Goal: Task Accomplishment & Management: Complete application form

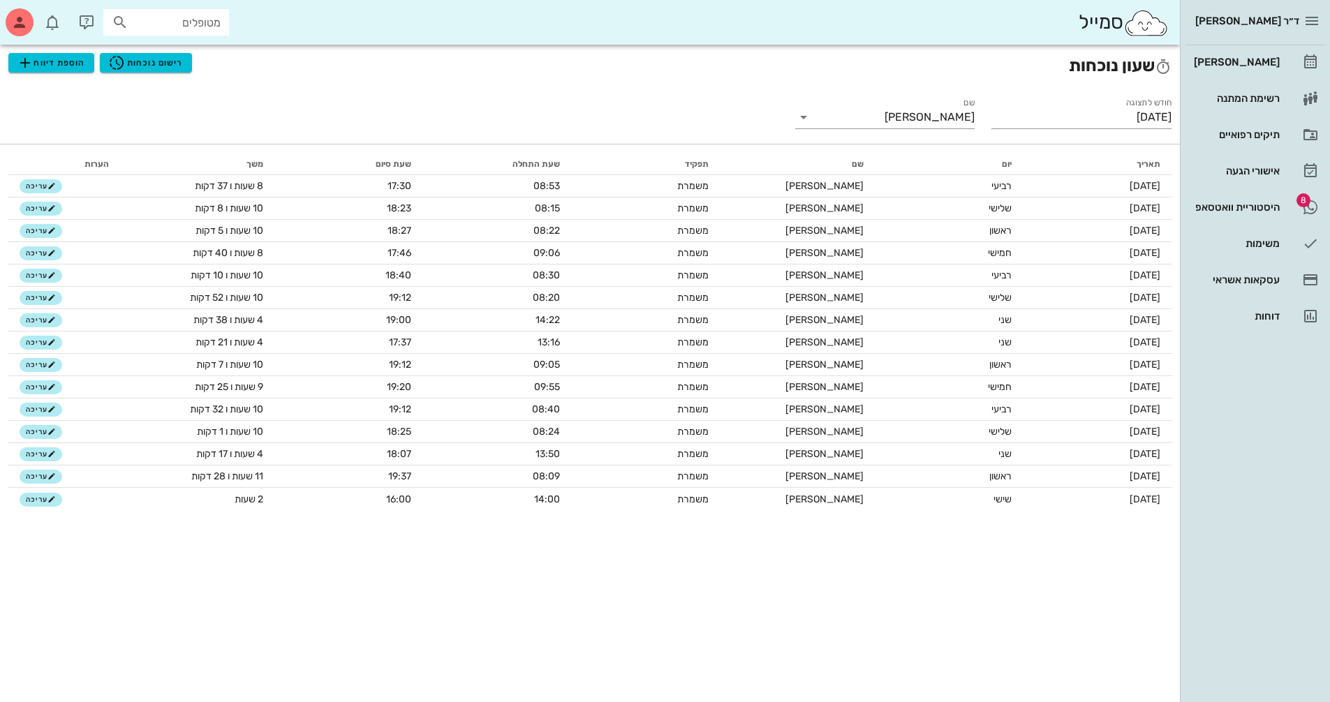
scroll to position [2, 0]
click at [1271, 57] on div "[PERSON_NAME]" at bounding box center [1235, 62] width 89 height 11
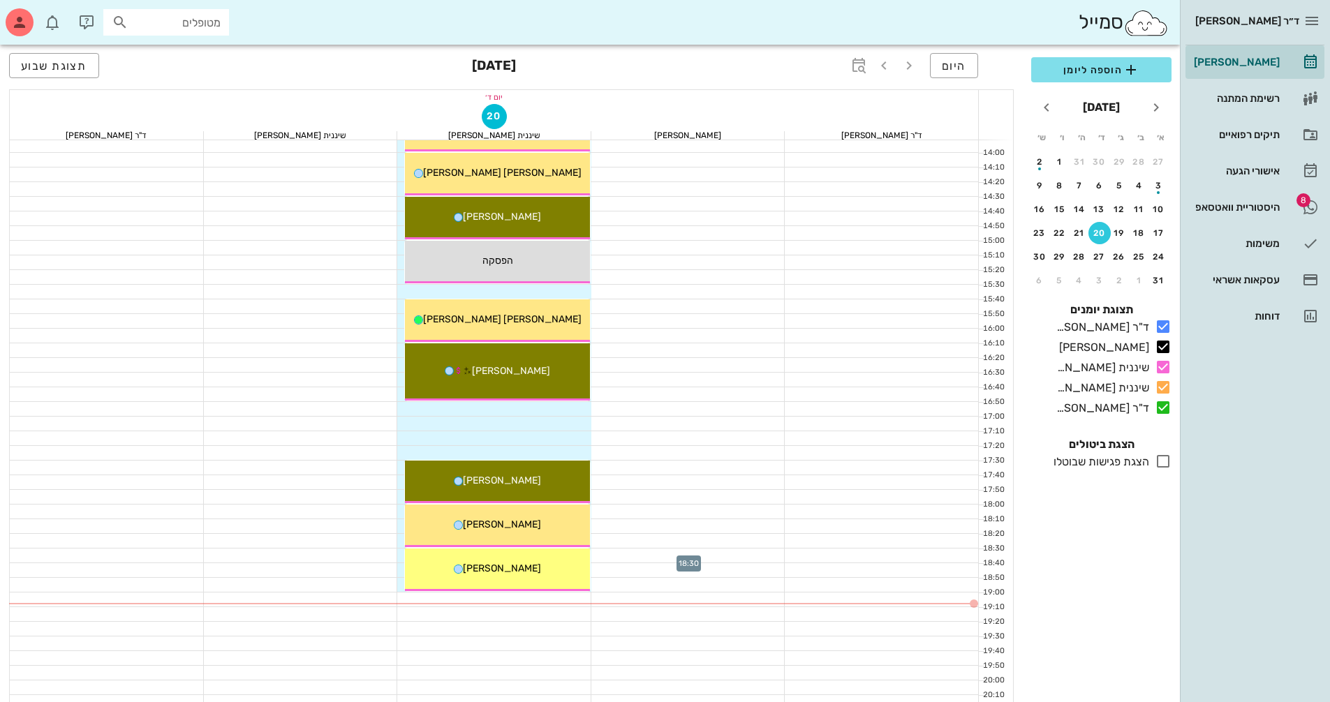
scroll to position [628, 0]
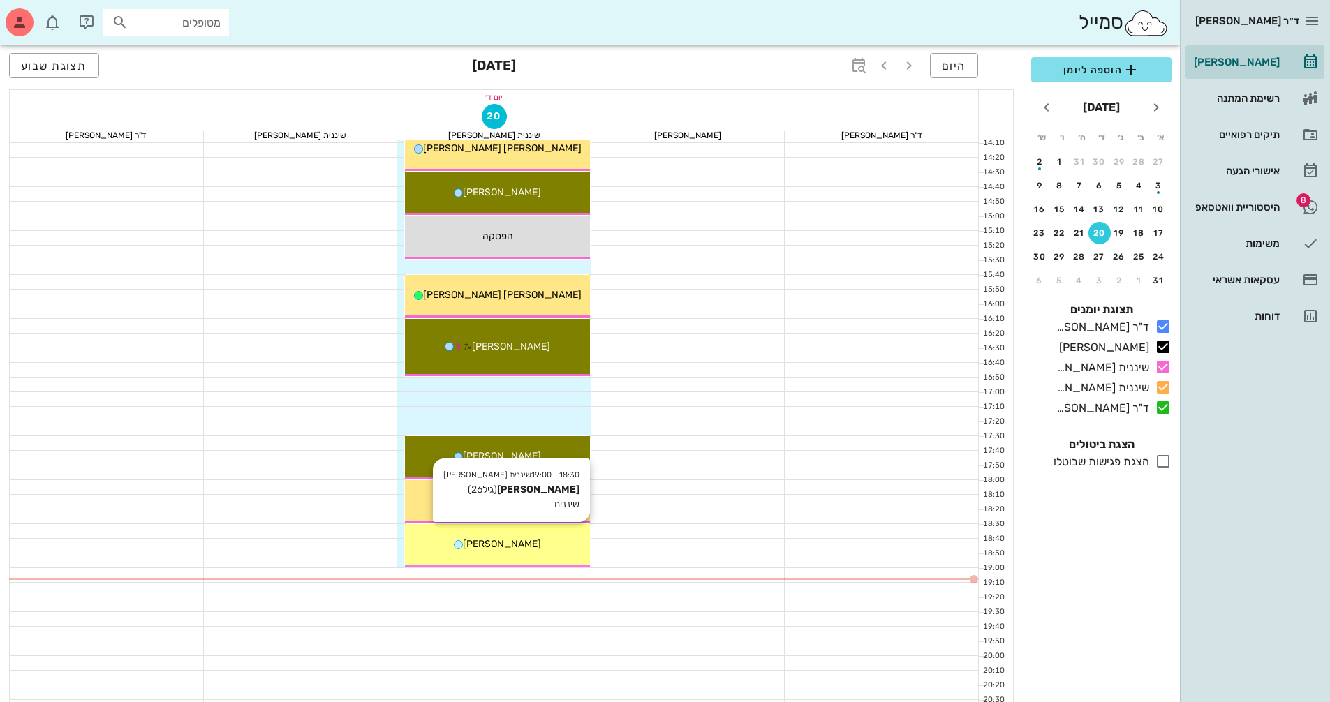
click at [545, 543] on div "[PERSON_NAME]" at bounding box center [497, 544] width 185 height 15
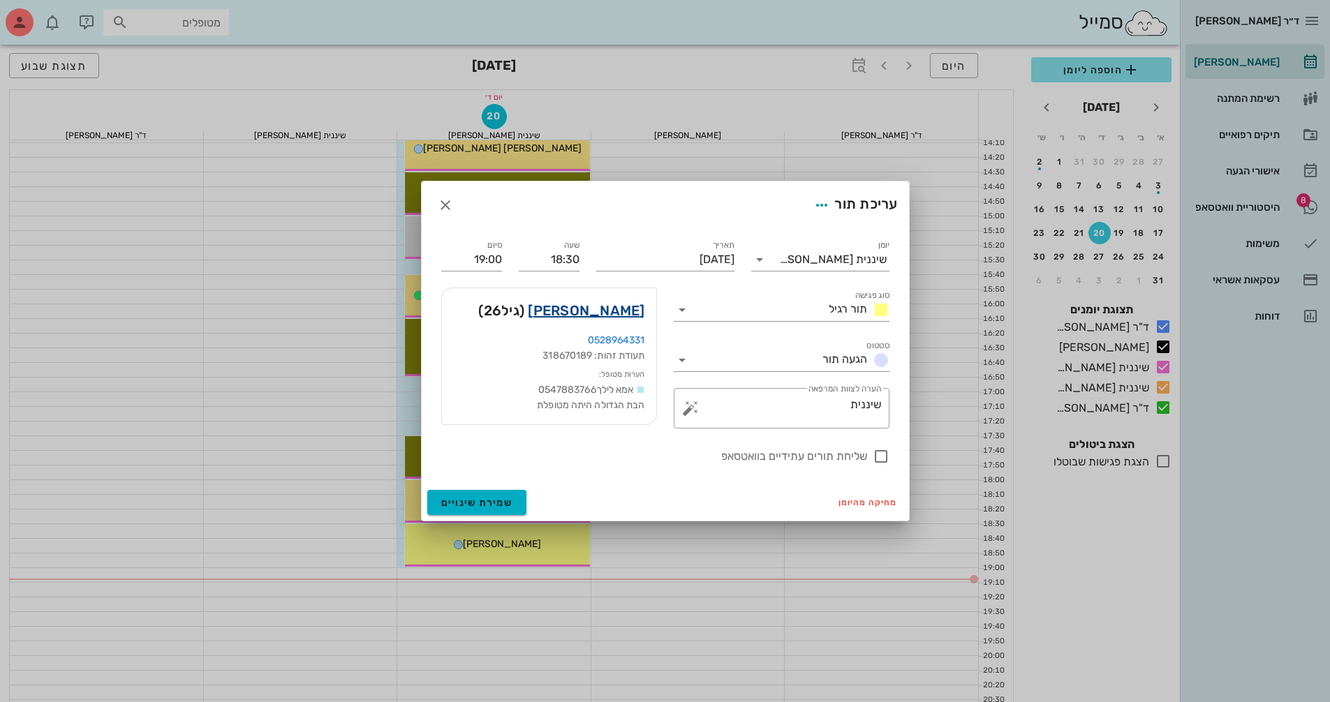
click at [626, 308] on link "[PERSON_NAME]" at bounding box center [586, 311] width 117 height 22
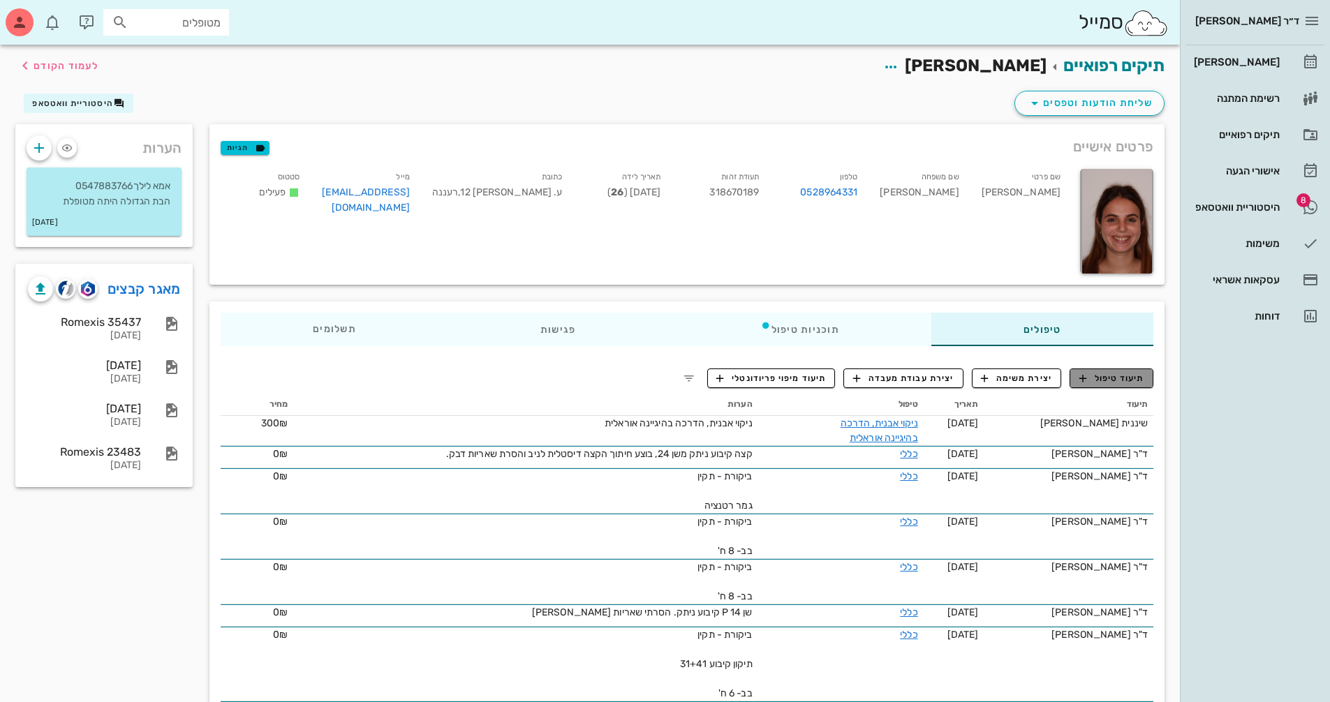
click at [1122, 383] on span "תיעוד טיפול" at bounding box center [1111, 378] width 65 height 13
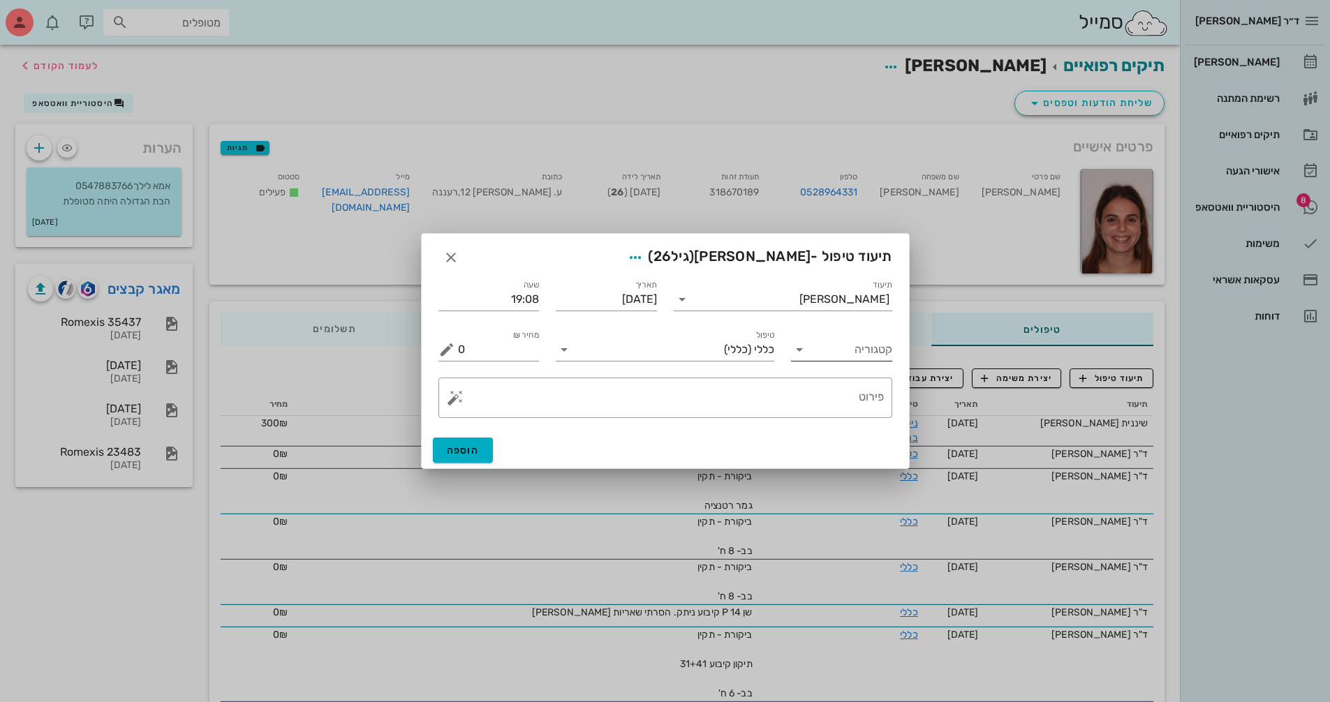
click at [796, 353] on icon at bounding box center [799, 349] width 17 height 17
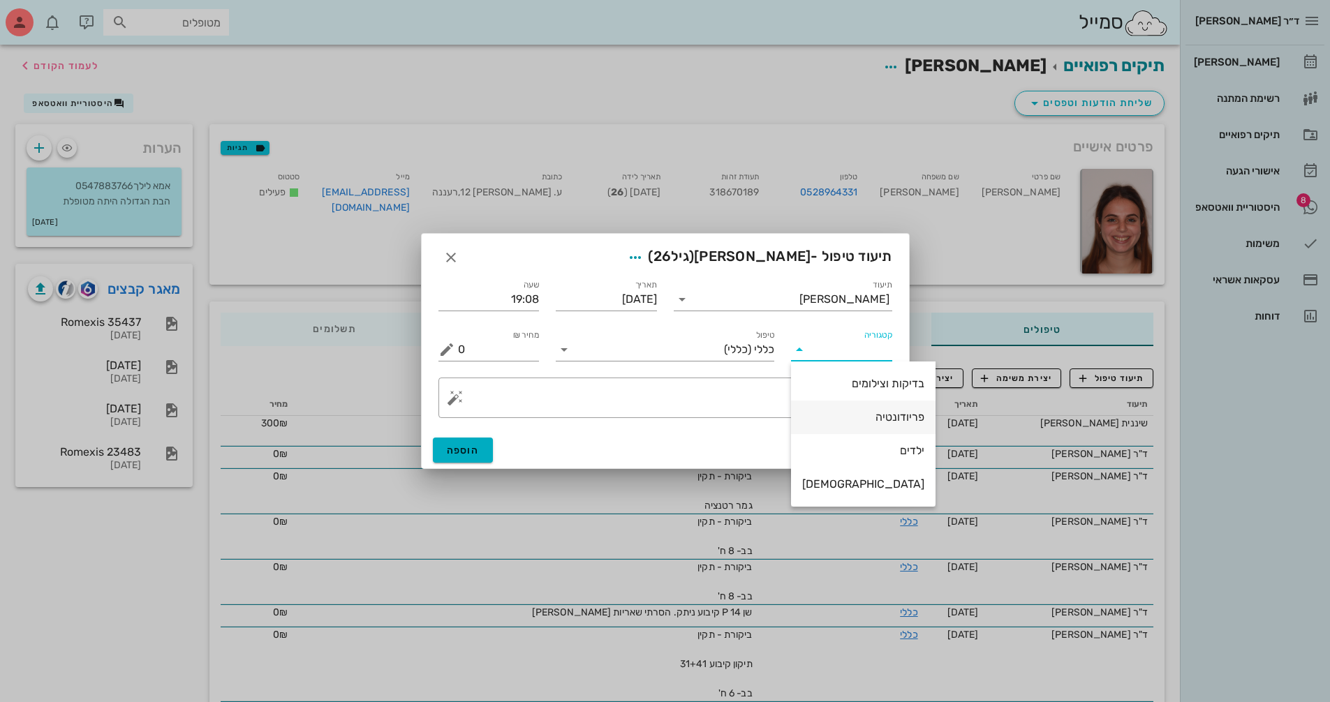
click at [846, 413] on div "פריודונטיה" at bounding box center [863, 417] width 122 height 13
type input "פריודונטיה"
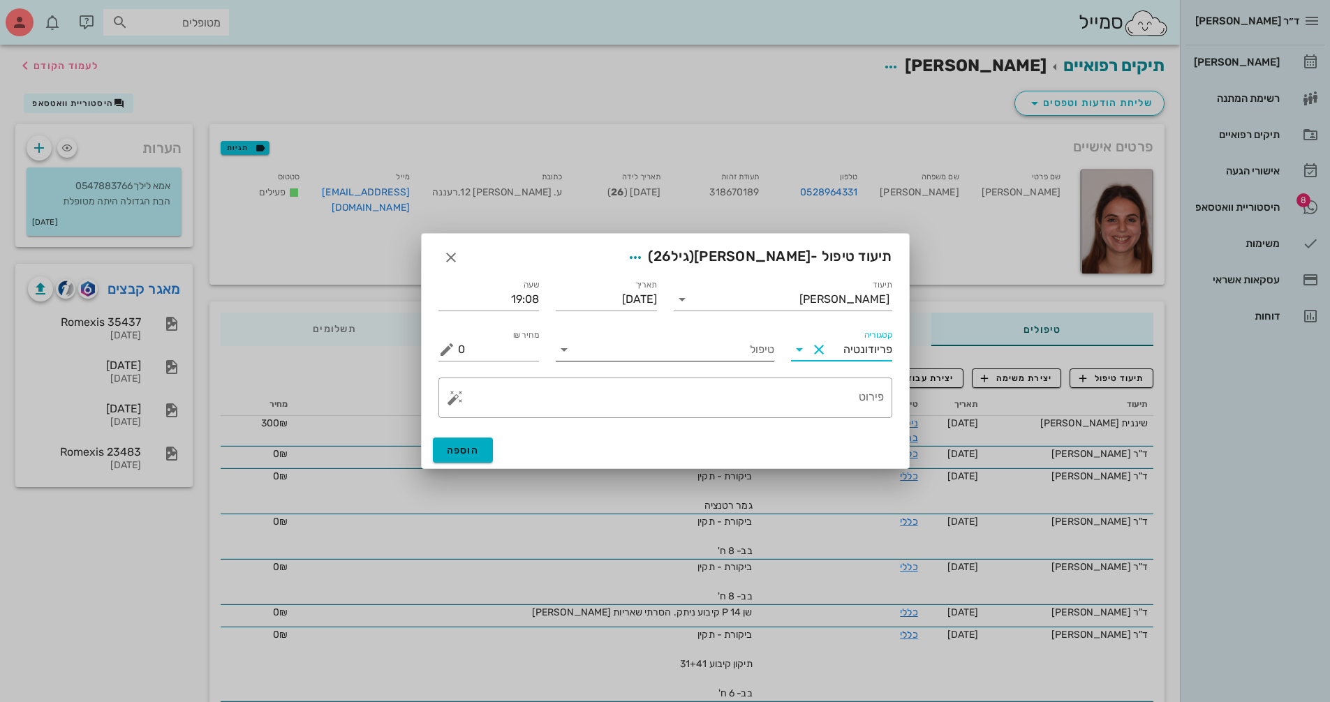
click at [582, 346] on input "טיפול" at bounding box center [674, 350] width 199 height 22
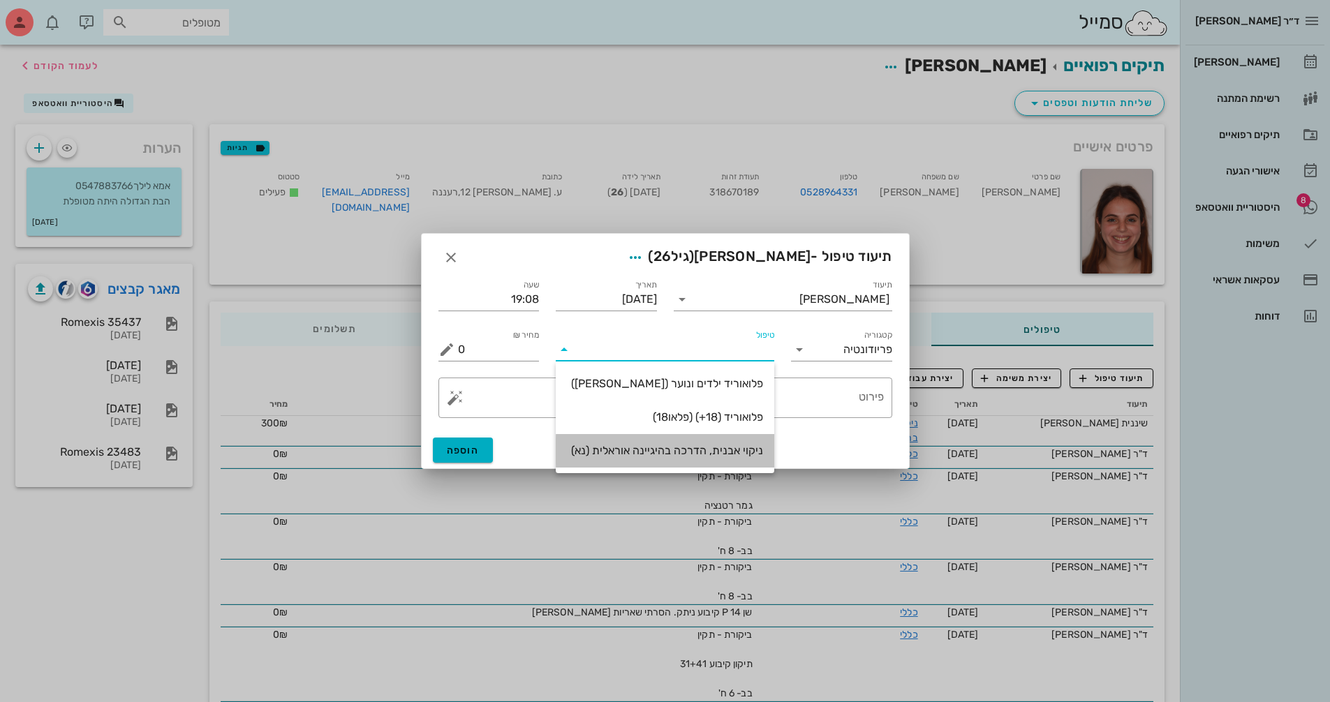
click at [690, 454] on div "ניקוי אבנית, הדרכה בהיגיינה אוראלית (נא)" at bounding box center [665, 450] width 196 height 13
type input "300"
type textarea "ניקוי אבנית, הדרכה בהיגיינה אוראלית פלאק, תור הבא"
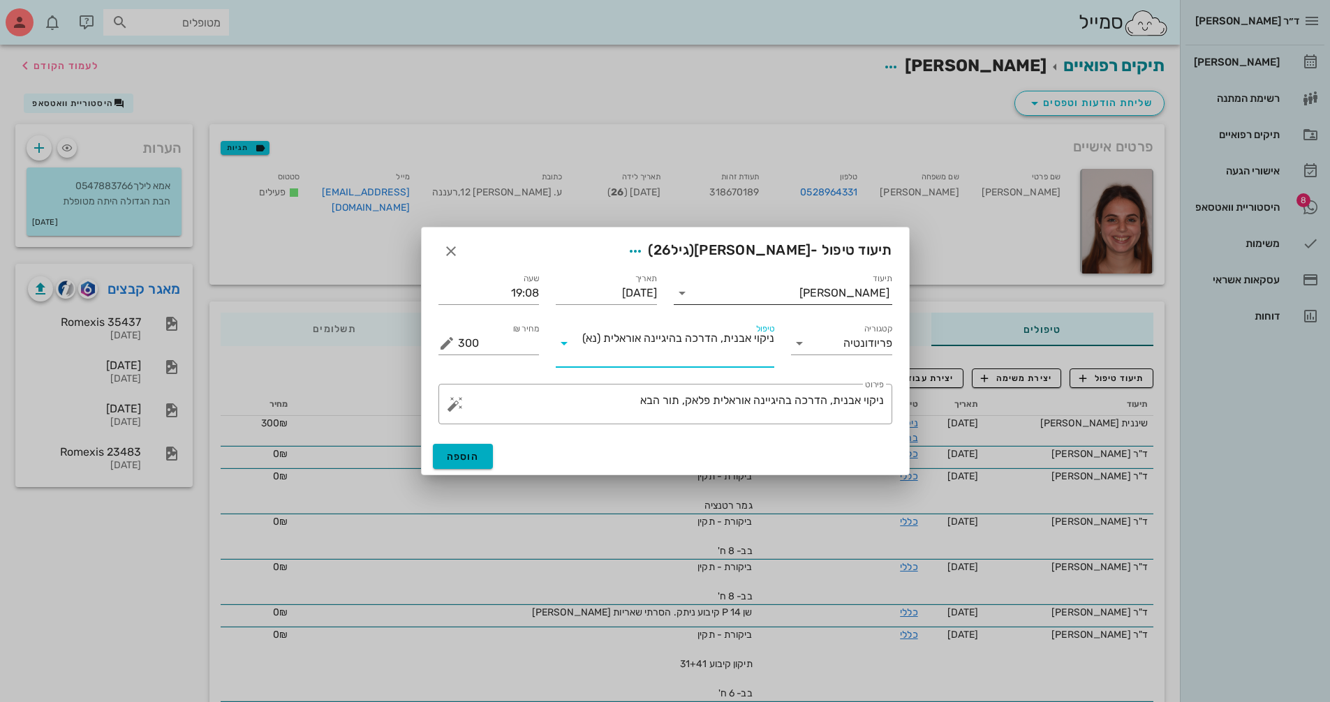
click at [774, 292] on input "תיעוד" at bounding box center [746, 293] width 106 height 22
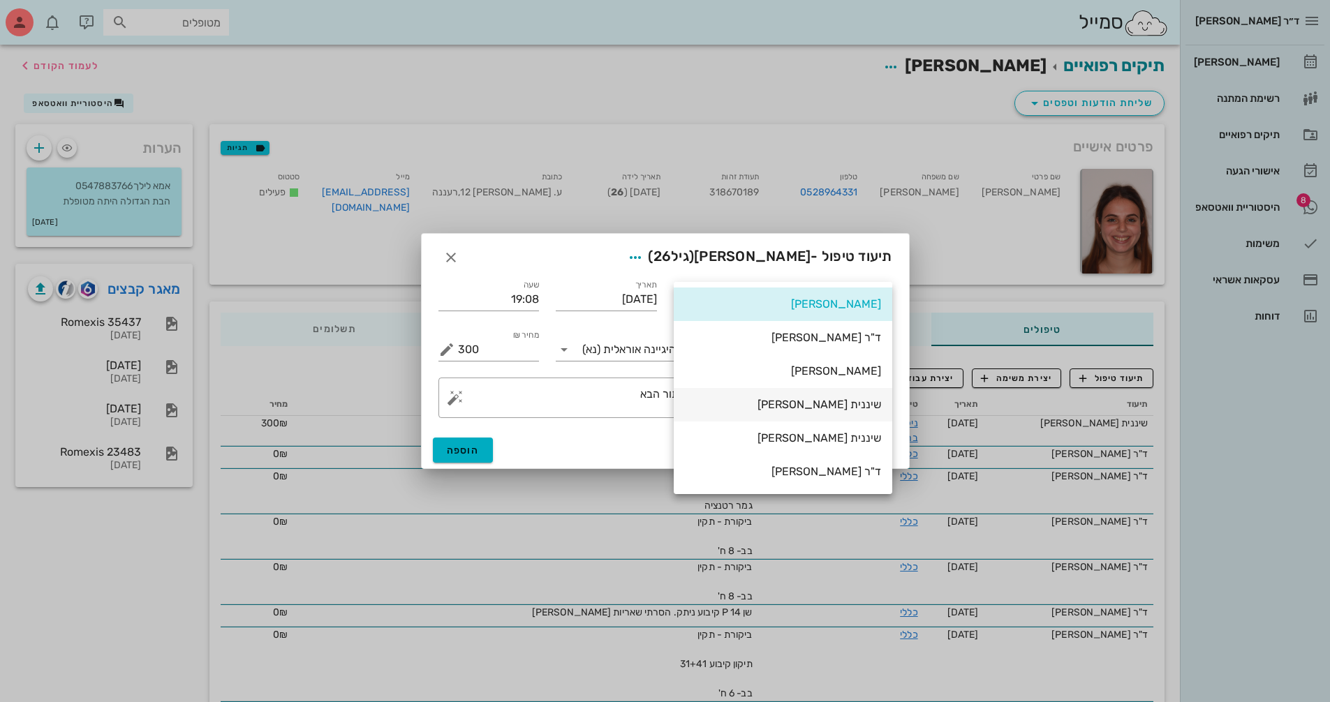
click at [850, 401] on div "שיננית [PERSON_NAME]" at bounding box center [783, 404] width 196 height 13
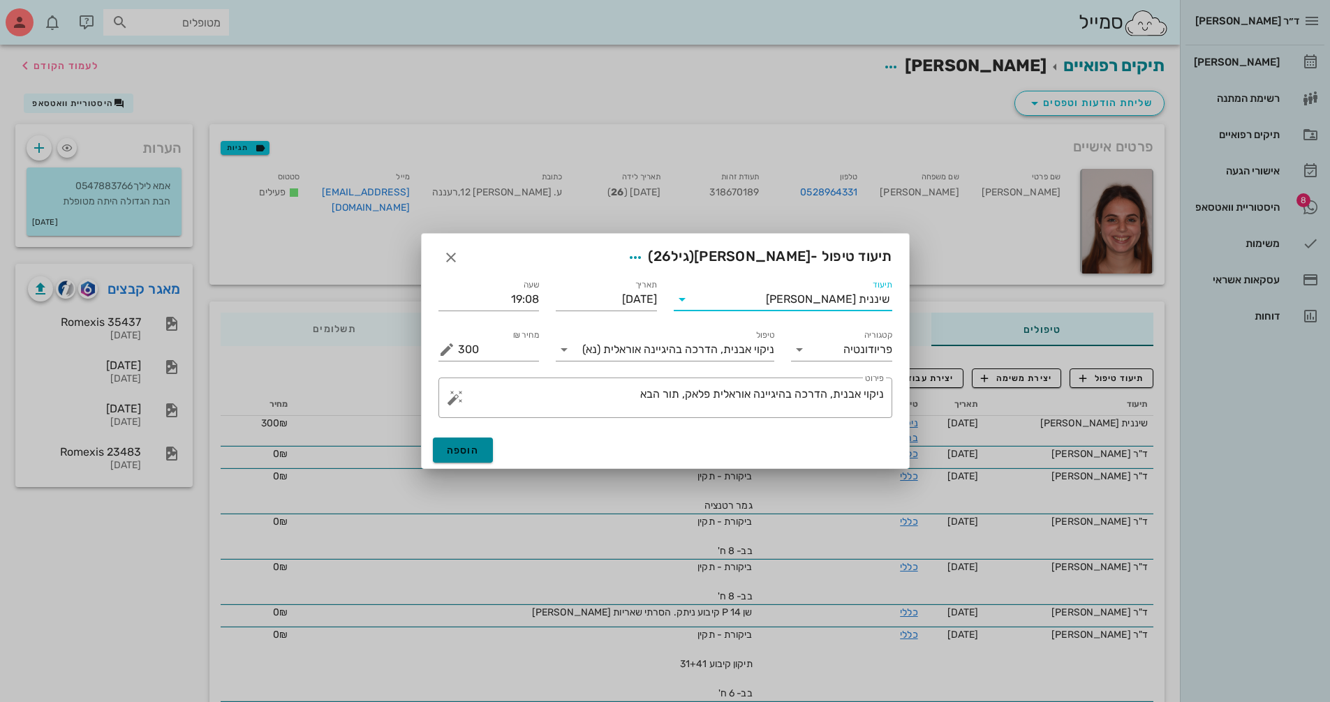
click at [461, 448] on span "הוספה" at bounding box center [463, 451] width 33 height 12
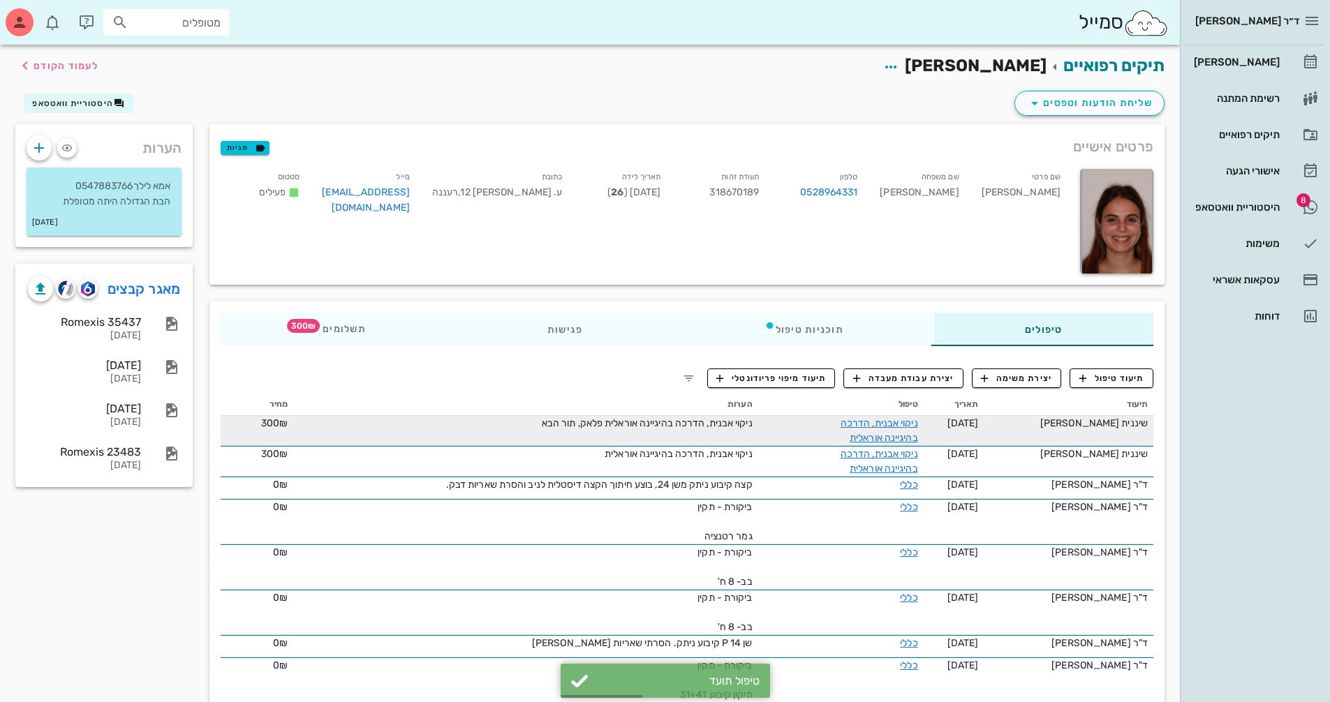
click at [688, 431] on td "ניקוי אבנית, הדרכה בהיגיינה אוראלית פלאק, תור הבא" at bounding box center [525, 431] width 464 height 30
click at [884, 427] on link "ניקוי אבנית, הדרכה בהיגיינה אוראלית" at bounding box center [880, 431] width 78 height 27
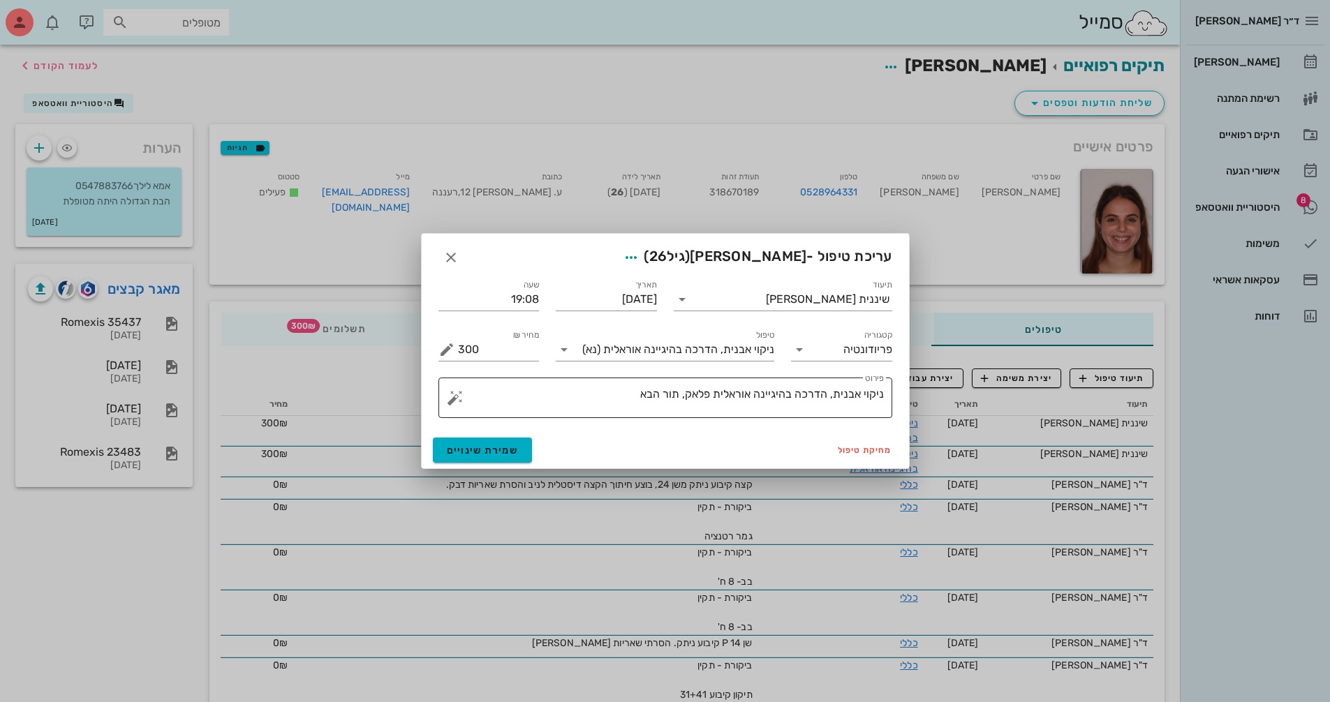
click at [633, 399] on textarea "ניקוי אבנית, הדרכה בהיגיינה אוראלית פלאק, תור הבא" at bounding box center [671, 402] width 426 height 34
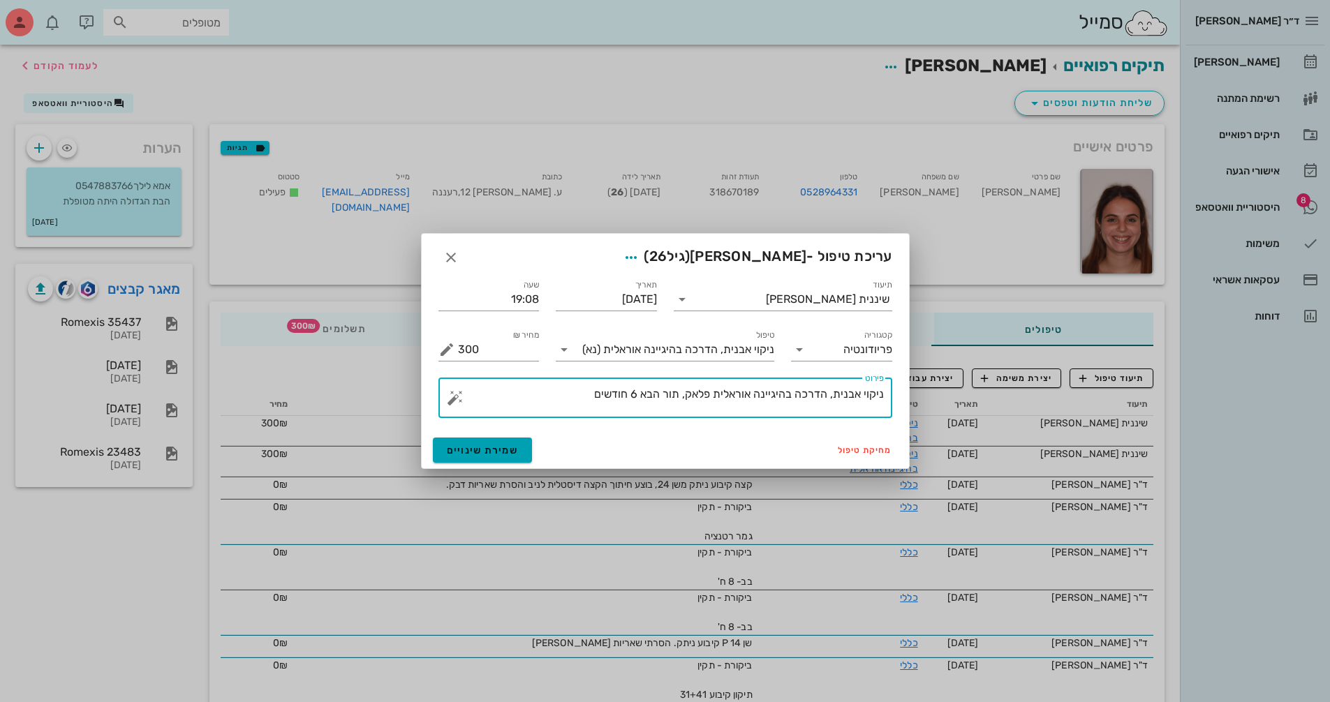
type textarea "ניקוי אבנית, הדרכה בהיגיינה אוראלית פלאק, תור הבא 6 חודשים"
click at [496, 454] on span "שמירת שינויים" at bounding box center [483, 451] width 72 height 12
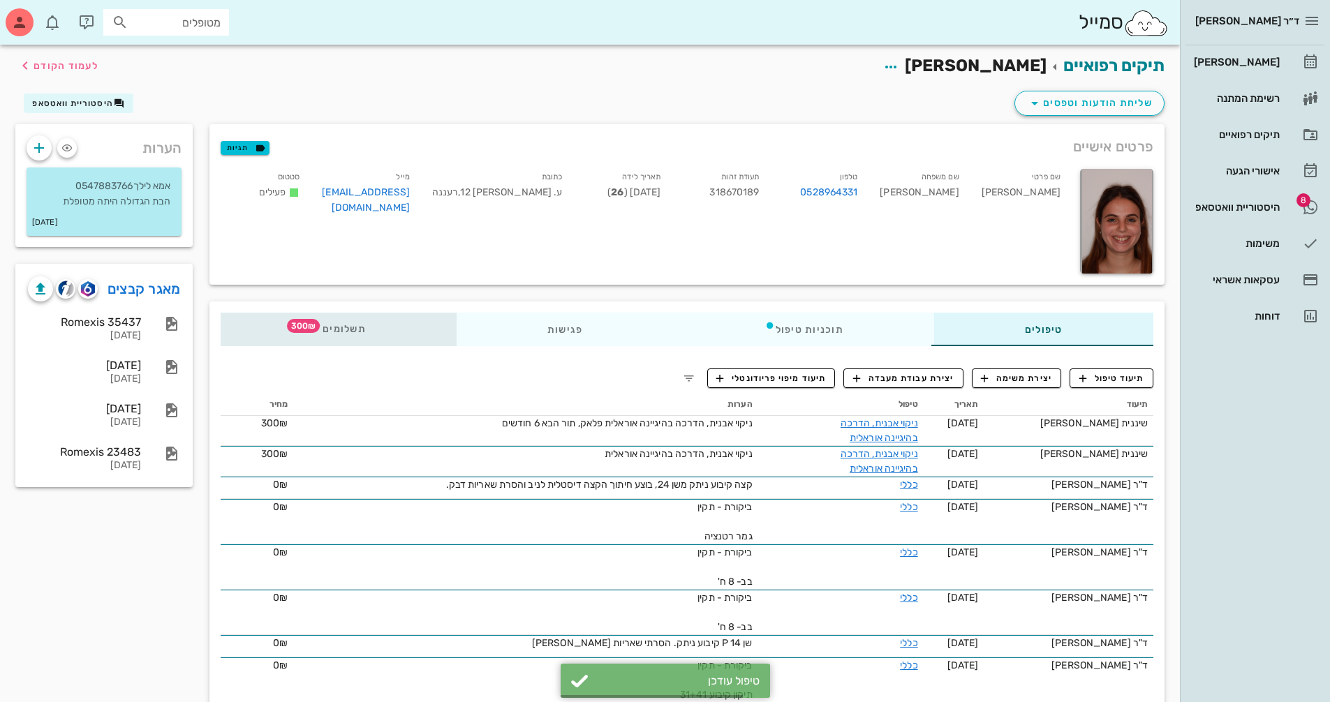
click at [308, 325] on span "300₪" at bounding box center [303, 326] width 33 height 14
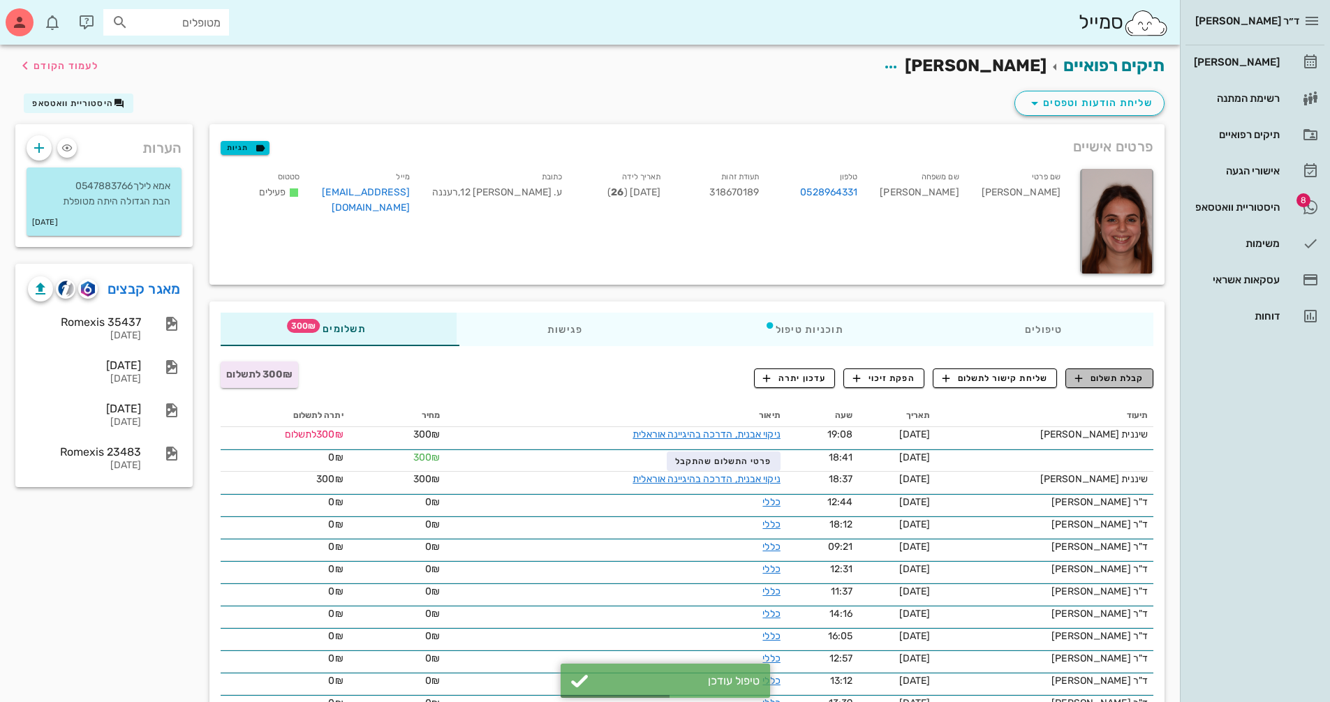
click at [1124, 376] on span "קבלת תשלום" at bounding box center [1109, 378] width 69 height 13
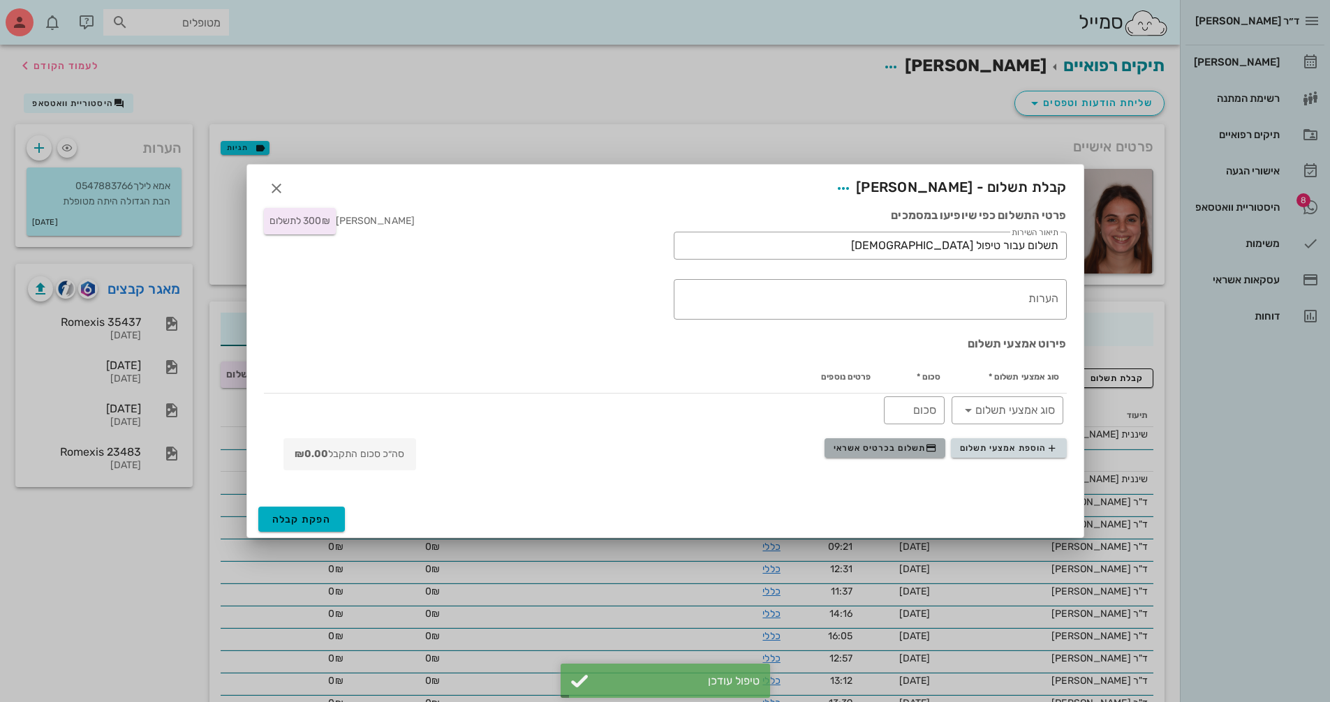
click at [882, 445] on span "תשלום בכרטיס אשראי" at bounding box center [885, 448] width 103 height 11
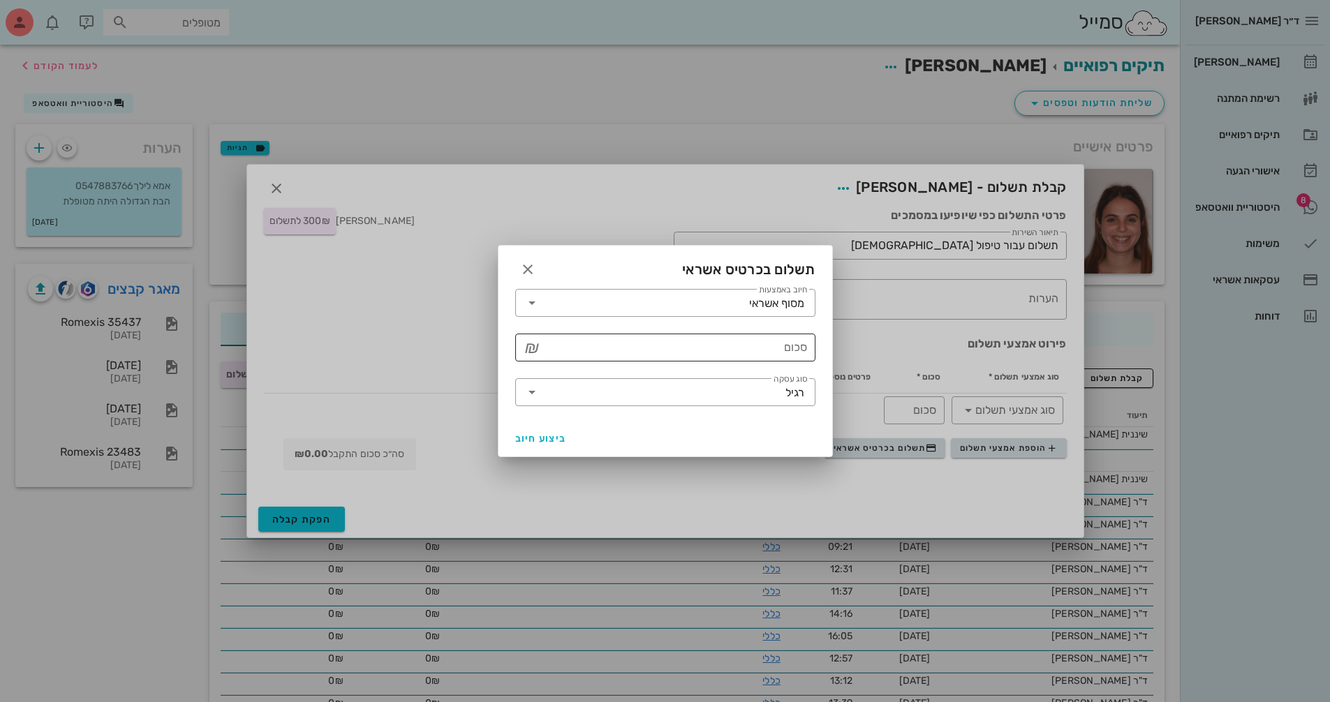
click at [595, 354] on input "סכום" at bounding box center [675, 348] width 264 height 22
type input "300"
click at [533, 433] on span "ביצוע חיוב" at bounding box center [541, 439] width 52 height 12
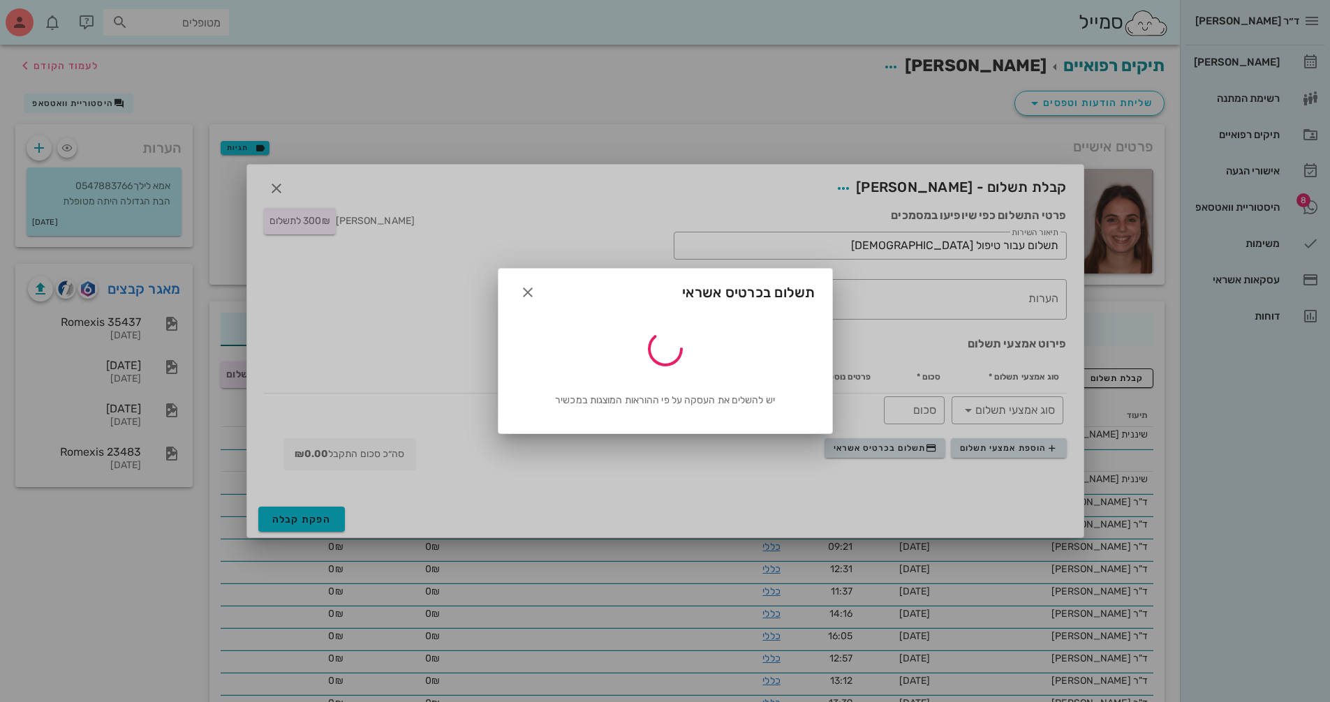
type input "300"
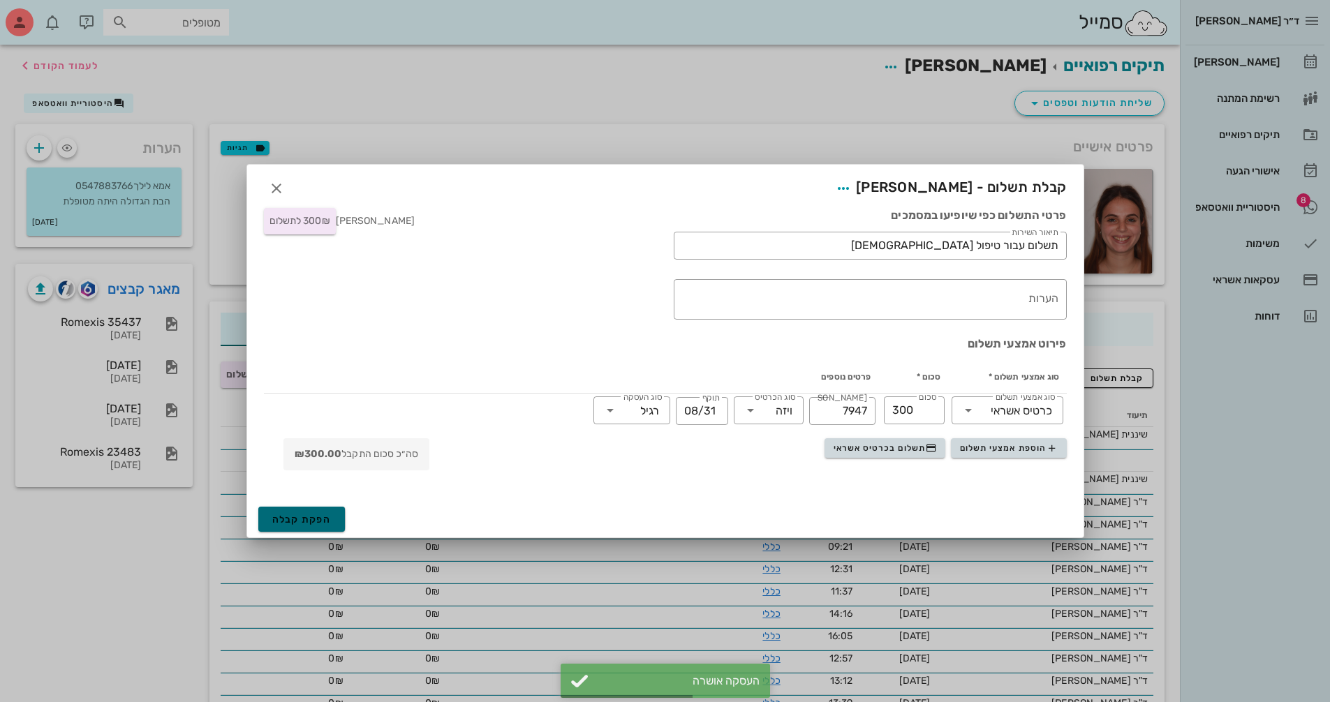
click at [295, 520] on span "הפקת קבלה" at bounding box center [301, 520] width 59 height 12
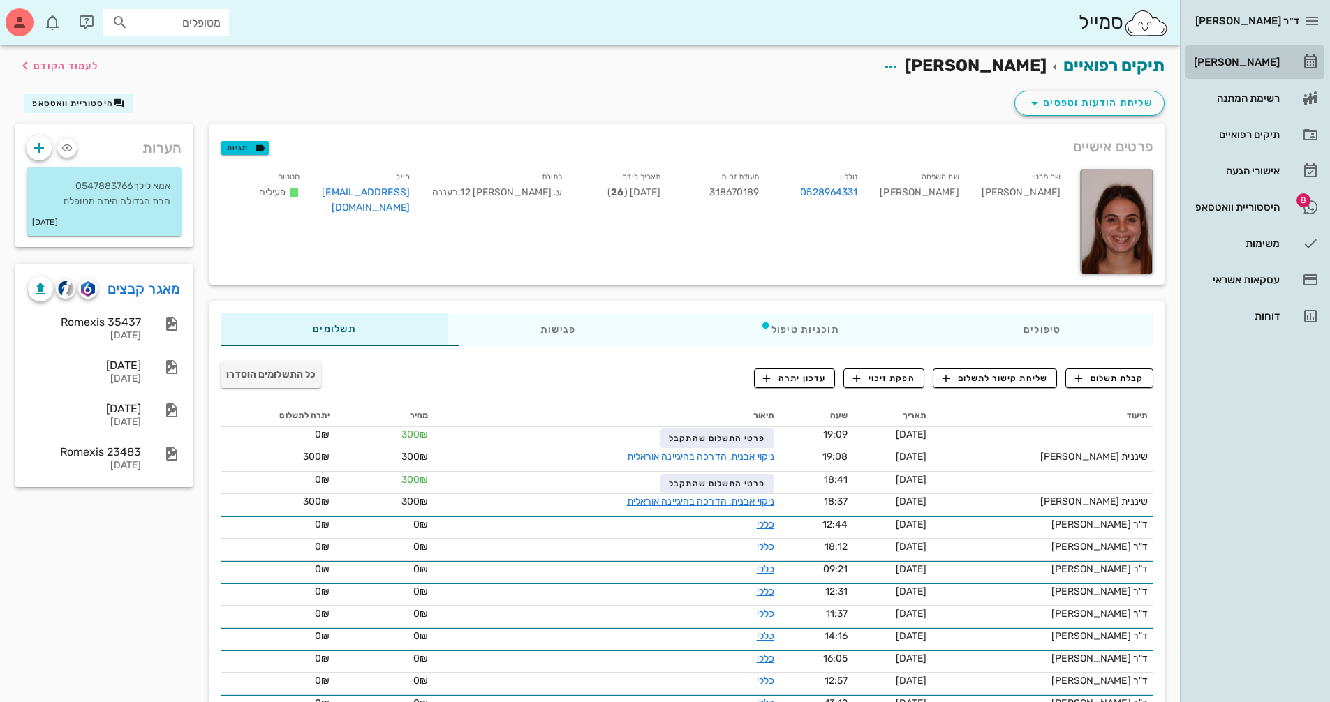
click at [1274, 62] on div "[PERSON_NAME]" at bounding box center [1235, 62] width 89 height 11
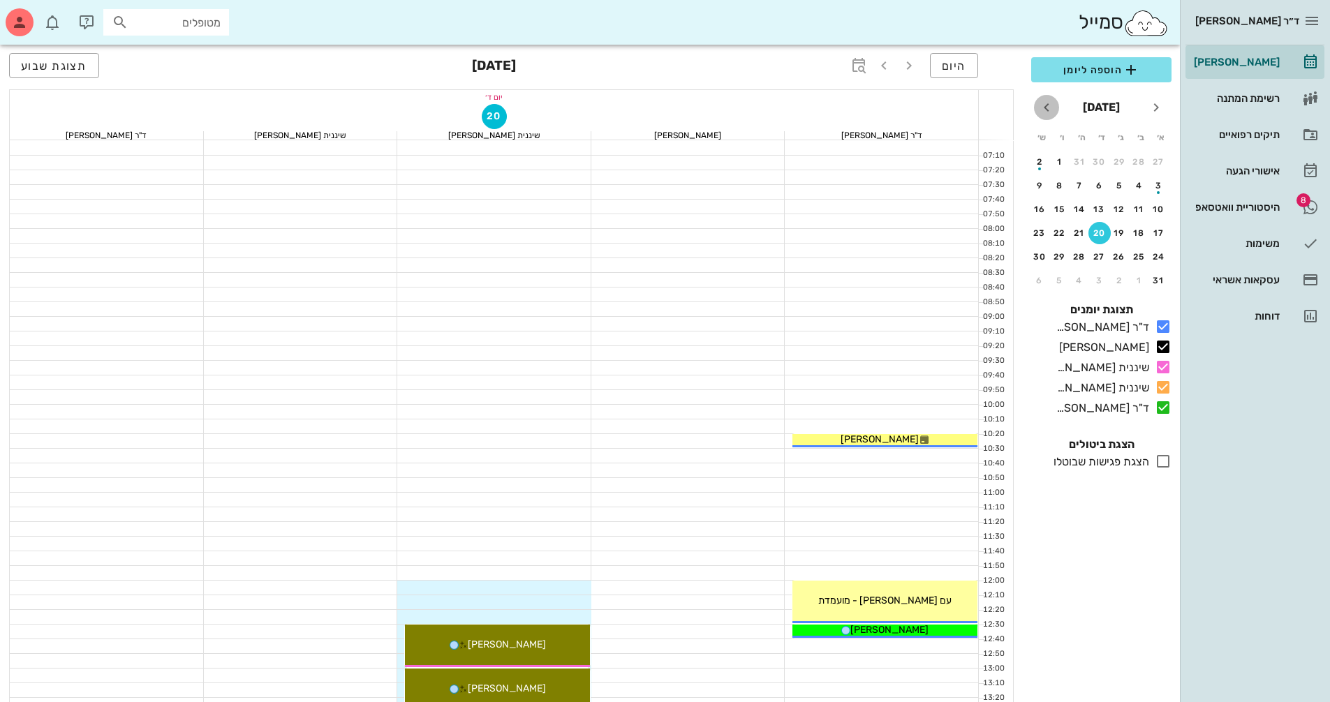
click at [1046, 110] on icon "חודש הבא" at bounding box center [1046, 107] width 17 height 17
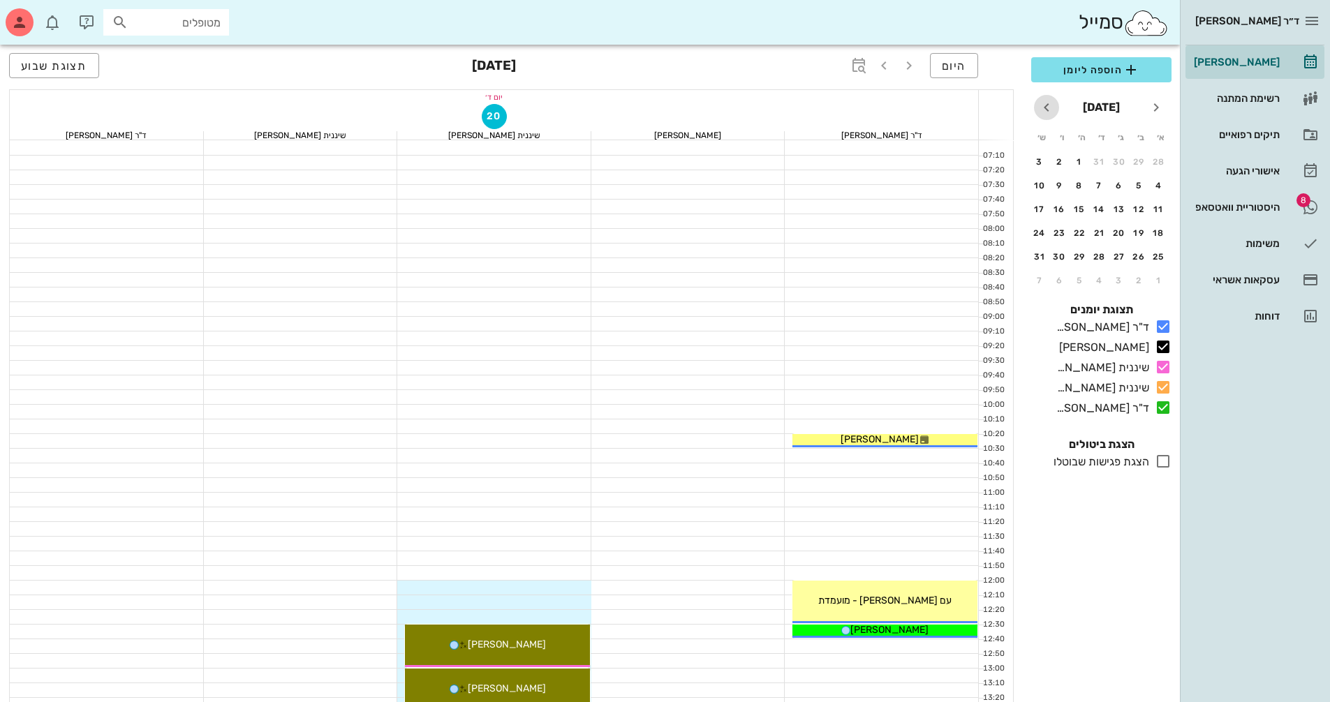
click at [1046, 110] on icon "חודש הבא" at bounding box center [1046, 107] width 17 height 17
click at [1056, 160] on div "6" at bounding box center [1060, 162] width 22 height 10
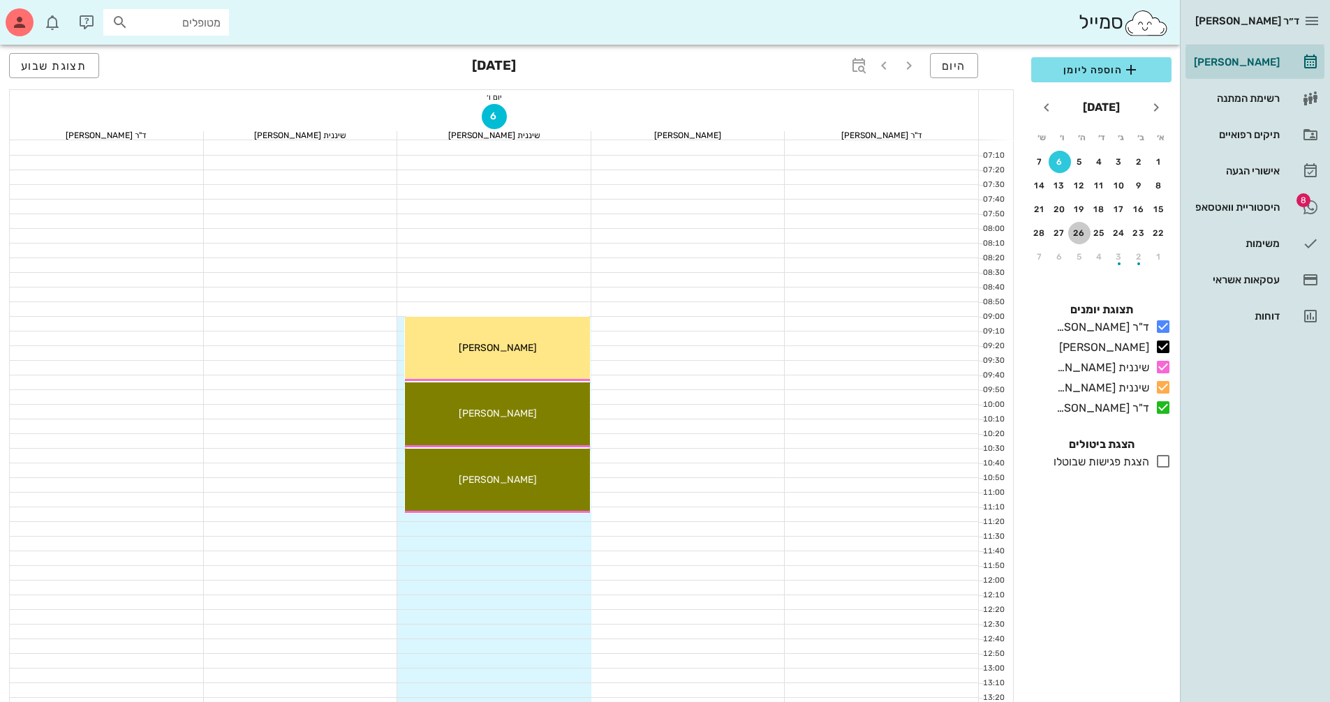
click at [1084, 228] on button "26" at bounding box center [1079, 233] width 22 height 22
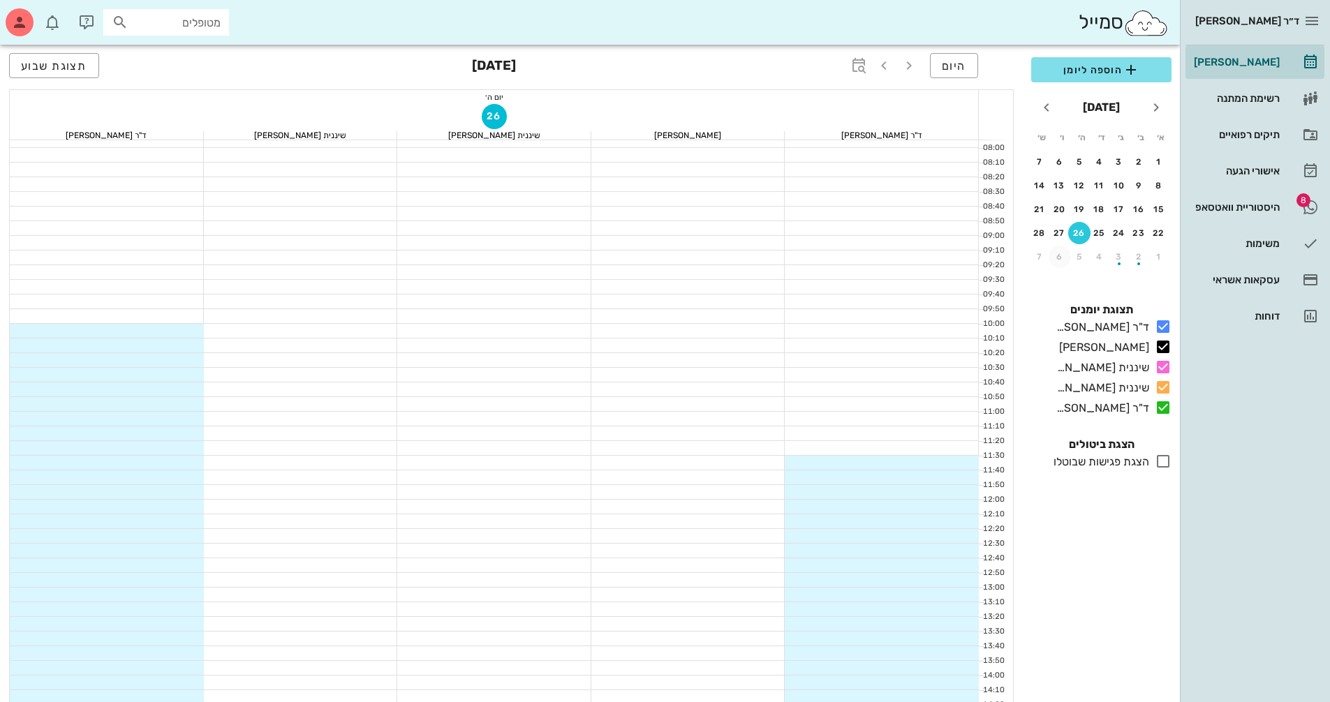
scroll to position [70, 0]
click at [1096, 231] on div "25" at bounding box center [1100, 233] width 22 height 10
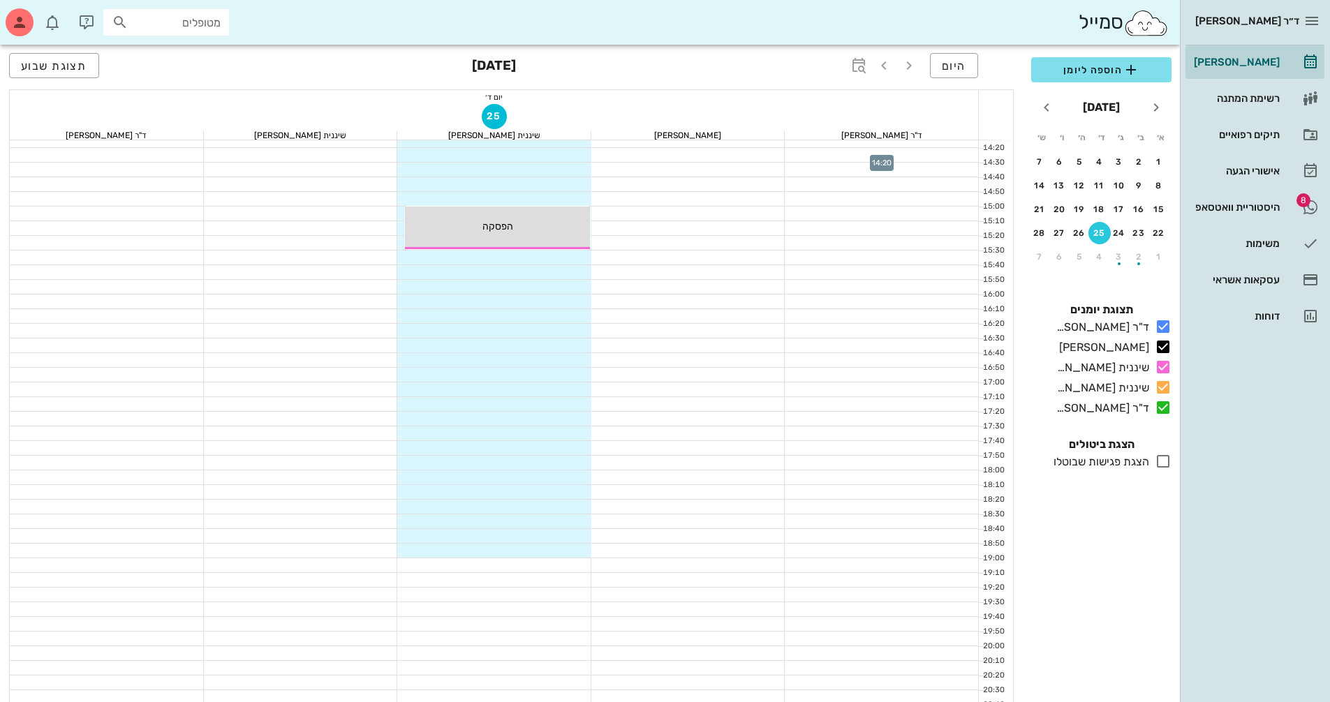
scroll to position [670, 0]
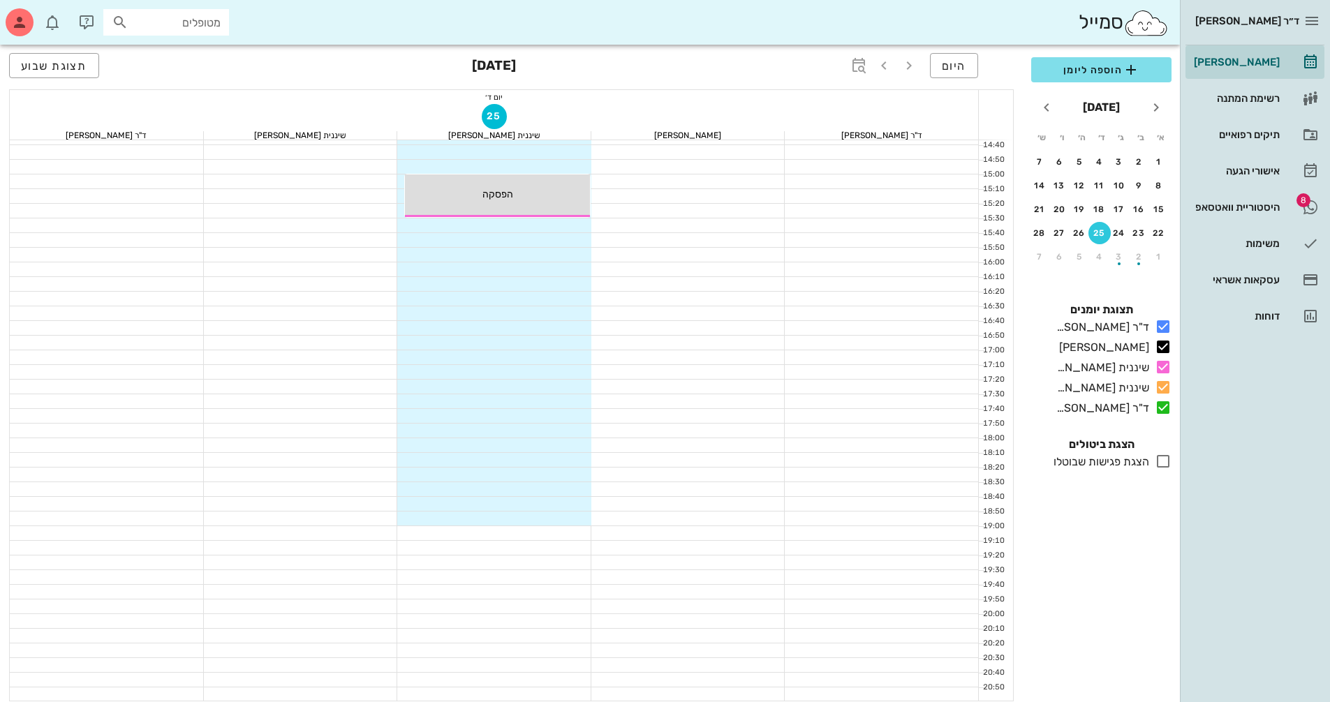
click at [560, 487] on div at bounding box center [494, 489] width 194 height 14
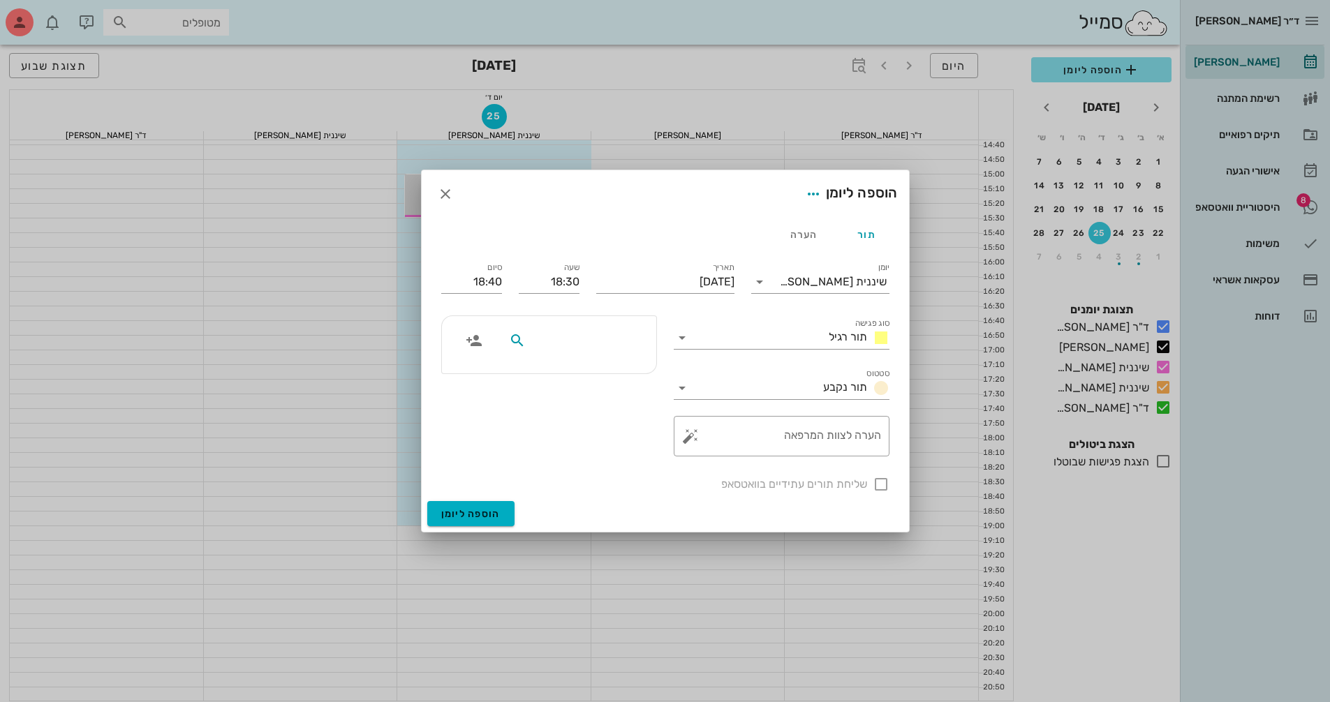
click at [614, 341] on input "text" at bounding box center [583, 341] width 108 height 18
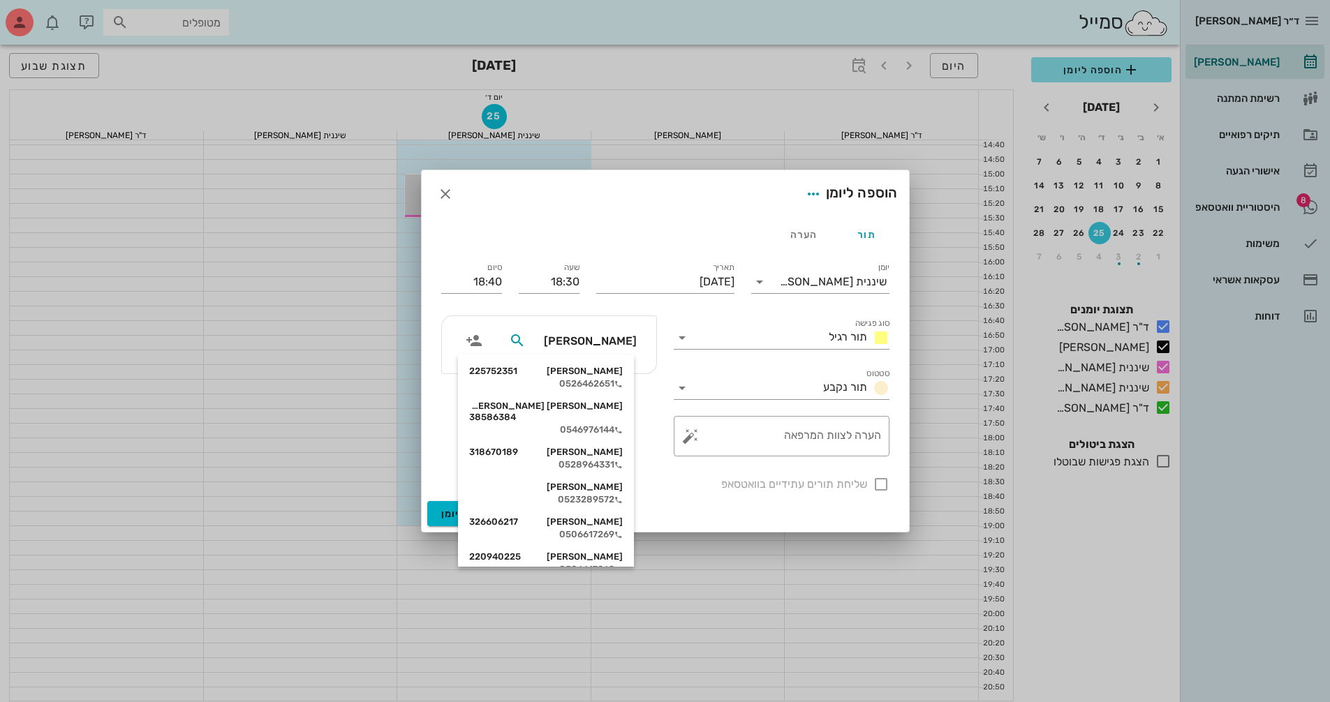
type input "[PERSON_NAME] יפ"
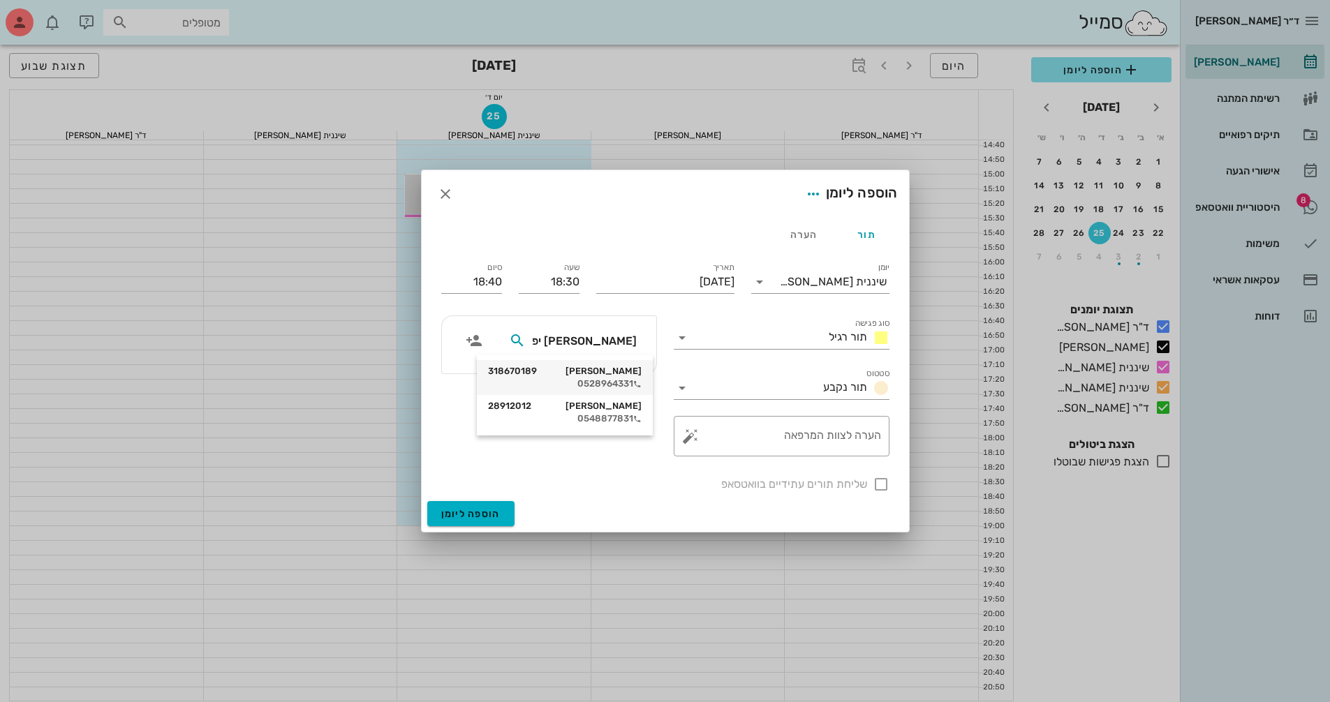
click at [603, 374] on div "[PERSON_NAME] 318670189" at bounding box center [565, 371] width 154 height 11
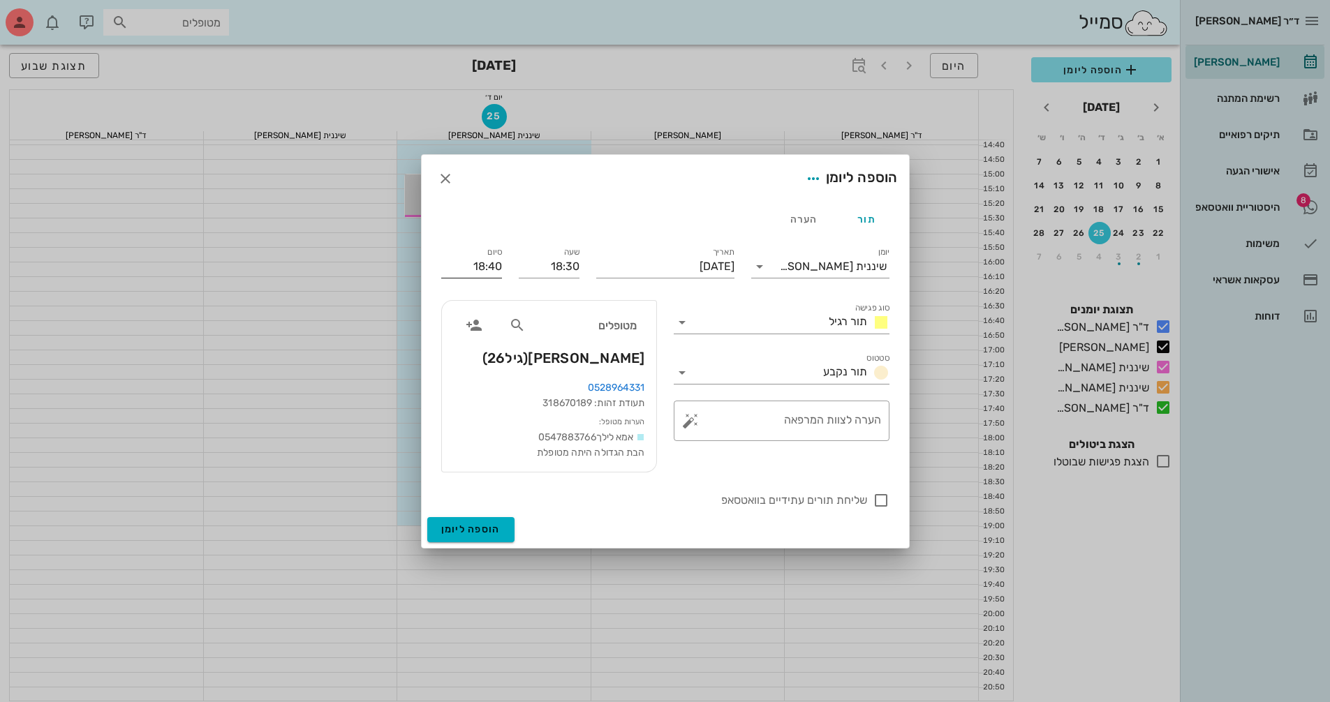
click at [479, 270] on input "18:40" at bounding box center [471, 267] width 61 height 22
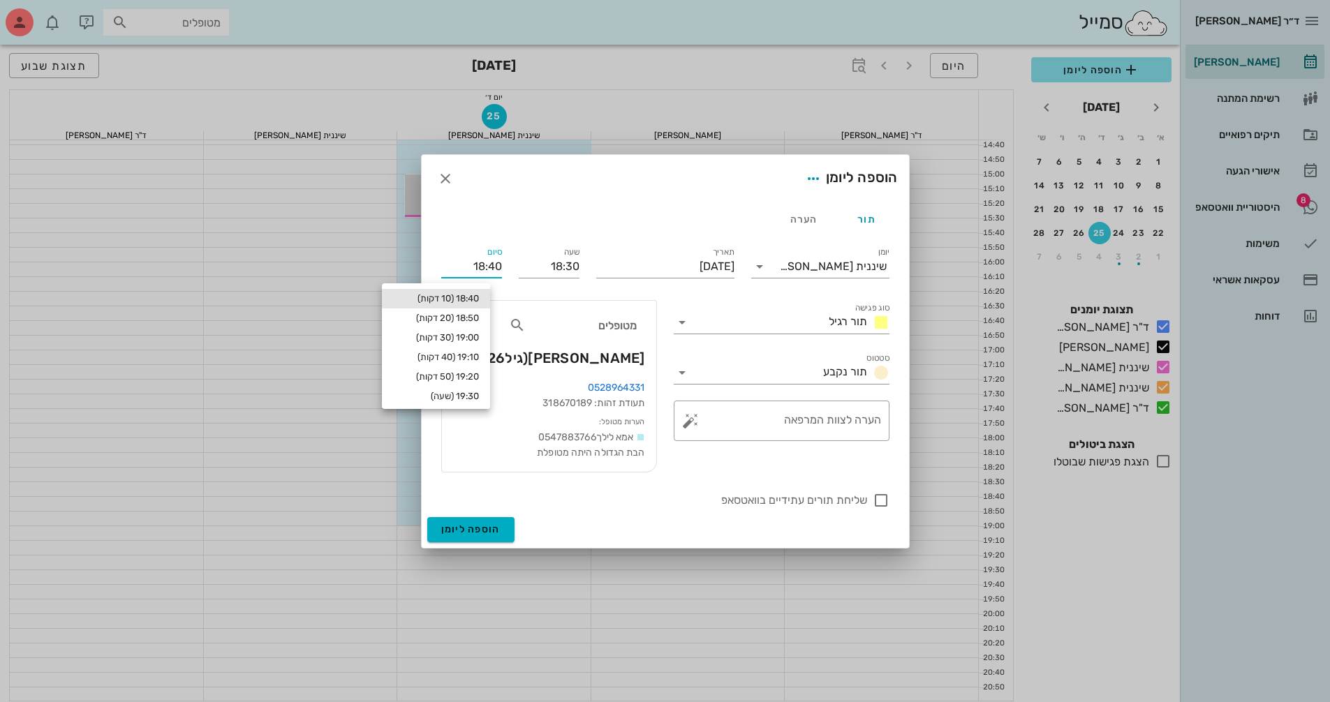
drag, startPoint x: 462, startPoint y: 266, endPoint x: 517, endPoint y: 260, distance: 56.2
click at [517, 260] on div "יומן שיננית [PERSON_NAME] סוג פגישה תור רגיל סטטוס תור נקבע תאריך [DATE] שעה 18…" at bounding box center [665, 376] width 465 height 281
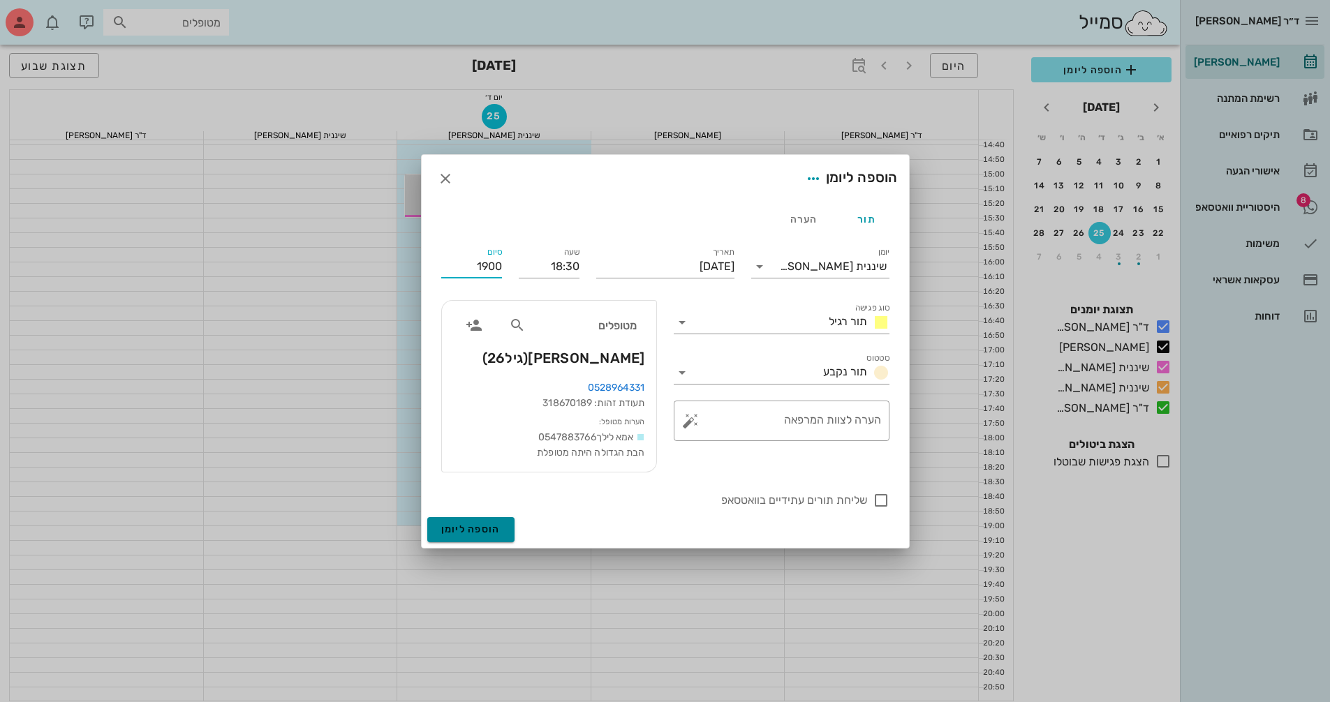
type input "19:00"
click at [472, 519] on button "הוספה ליומן" at bounding box center [470, 529] width 87 height 25
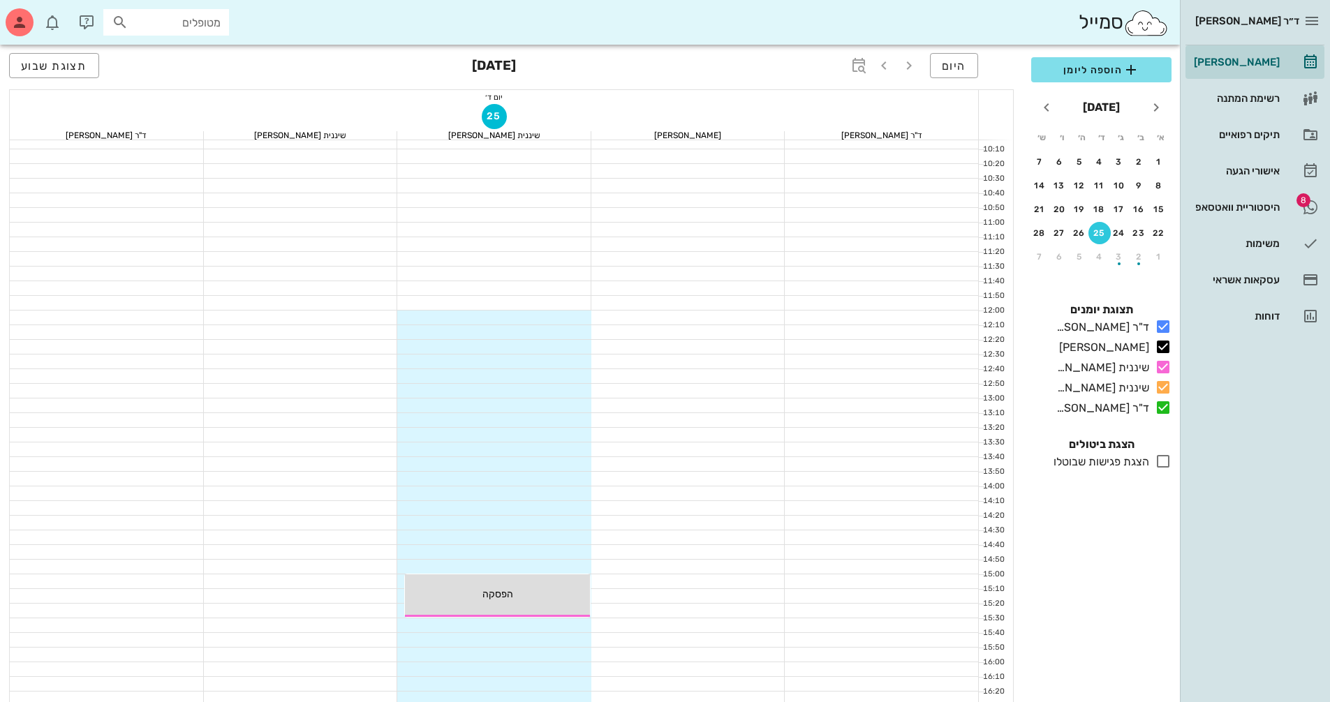
scroll to position [279, 0]
click at [1097, 212] on div "18" at bounding box center [1100, 210] width 22 height 10
